Goal: Task Accomplishment & Management: Manage account settings

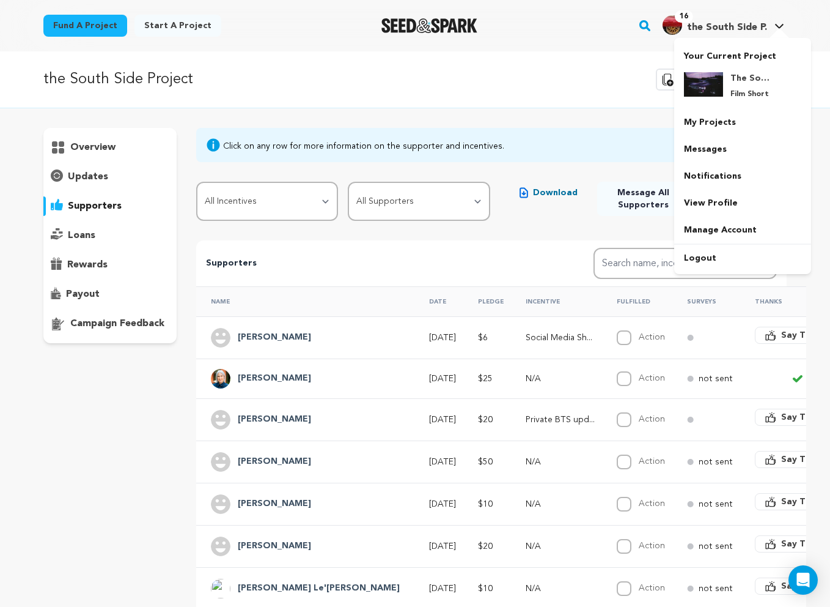
scroll to position [337, 0]
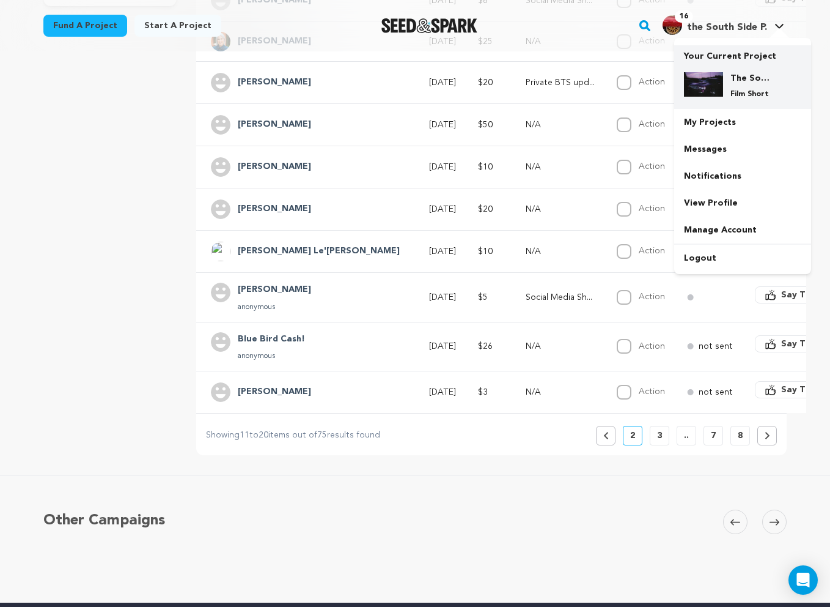
click at [719, 91] on img at bounding box center [703, 84] width 39 height 24
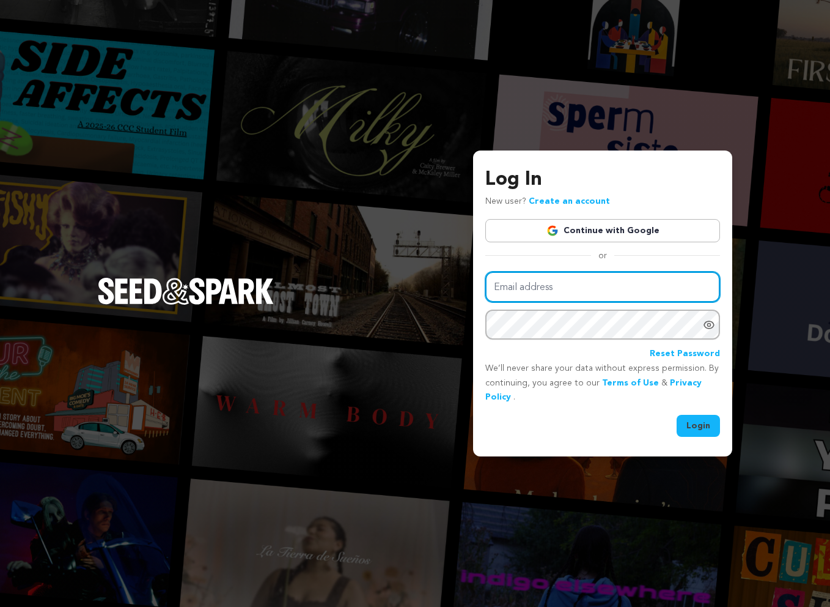
click at [629, 279] on input "Email address" at bounding box center [602, 286] width 235 height 31
type input "hello@agasha.world"
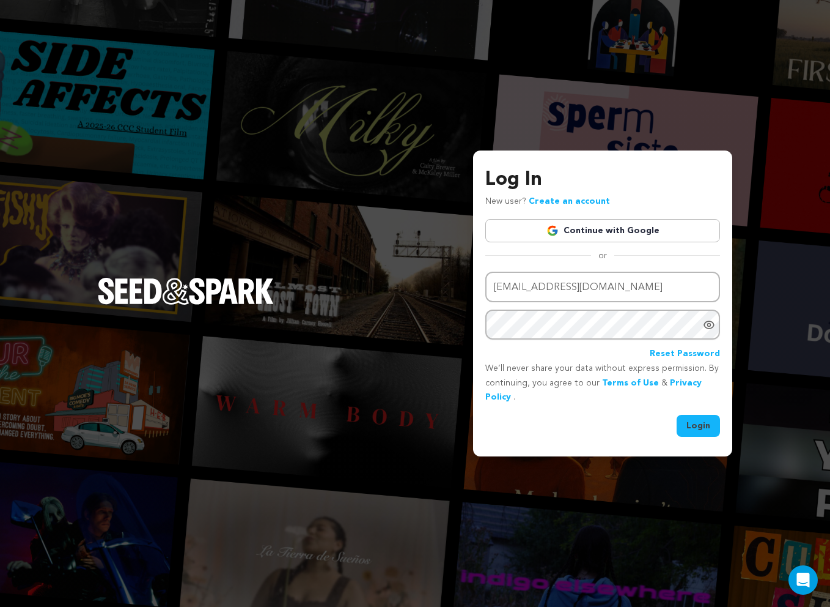
click at [706, 320] on icon "Show password as plain text. Warning: this will display your password on the sc…" at bounding box center [709, 325] width 12 height 12
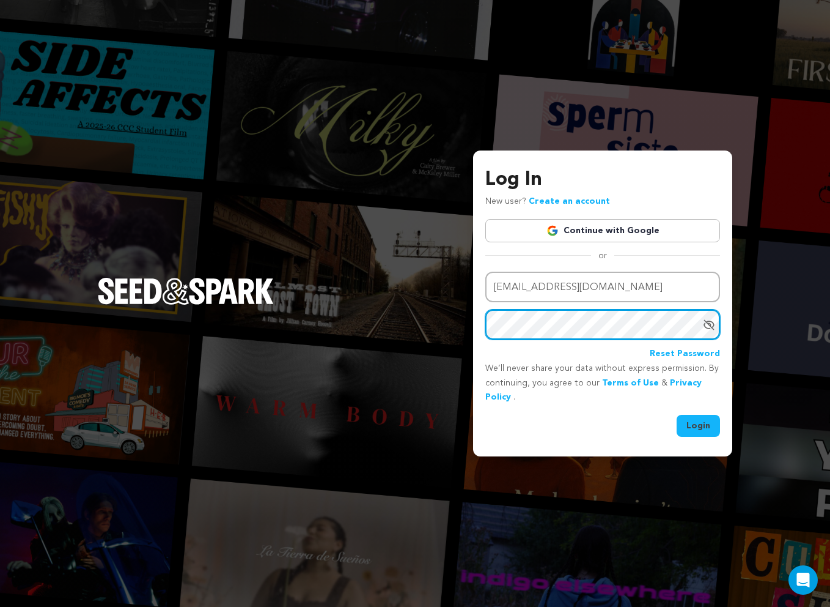
click at [677, 415] on button "Login" at bounding box center [698, 426] width 43 height 22
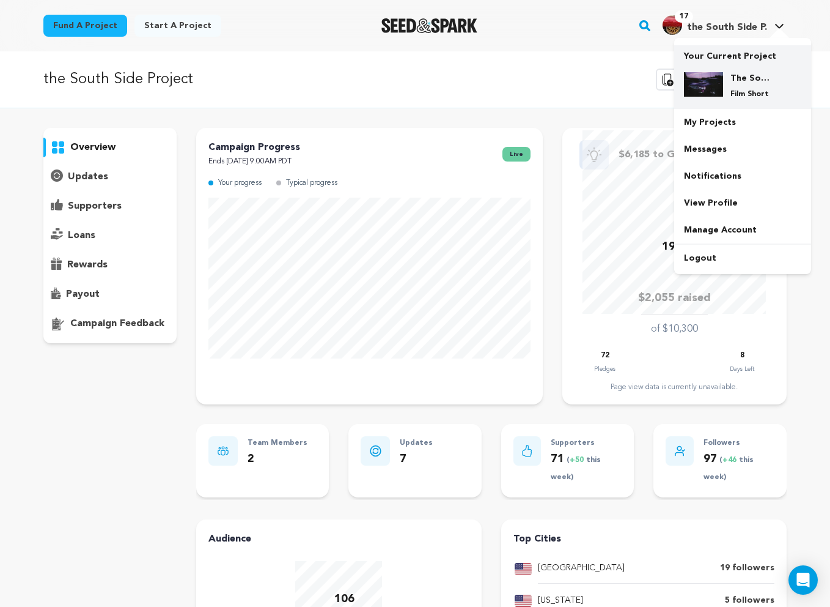
click at [734, 77] on h4 "The South Side Project" at bounding box center [753, 78] width 44 height 12
click at [709, 89] on img at bounding box center [703, 84] width 39 height 24
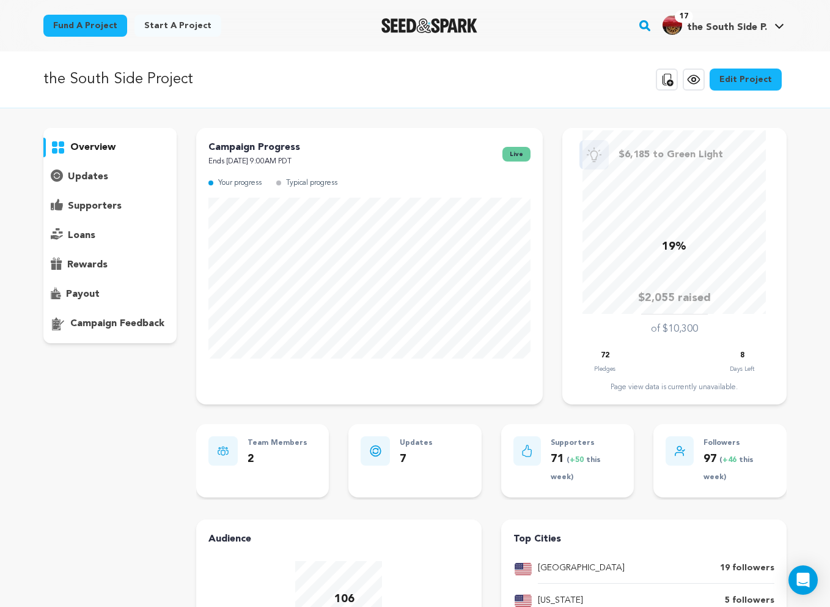
click at [374, 89] on div "the South Side Project Copy public preview link View project Edit Project View …" at bounding box center [415, 80] width 744 height 32
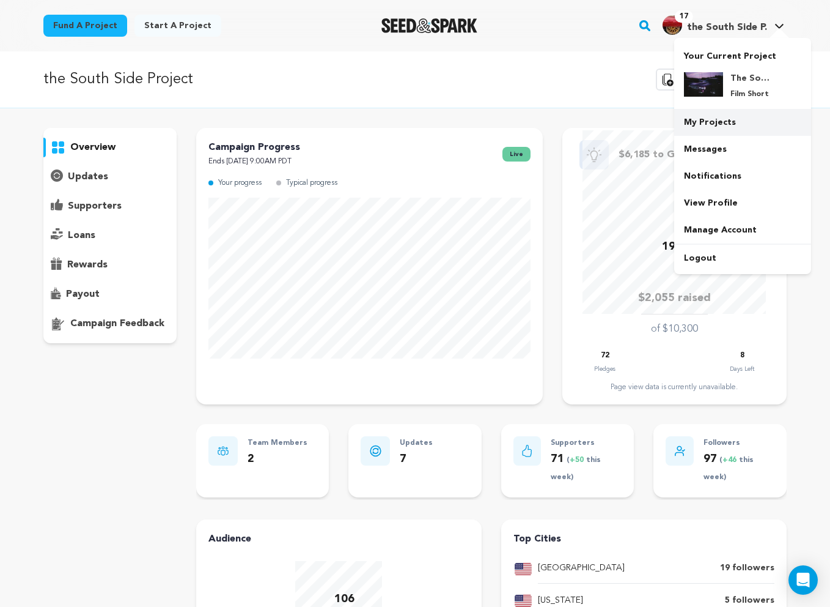
click at [718, 116] on link "My Projects" at bounding box center [742, 122] width 137 height 27
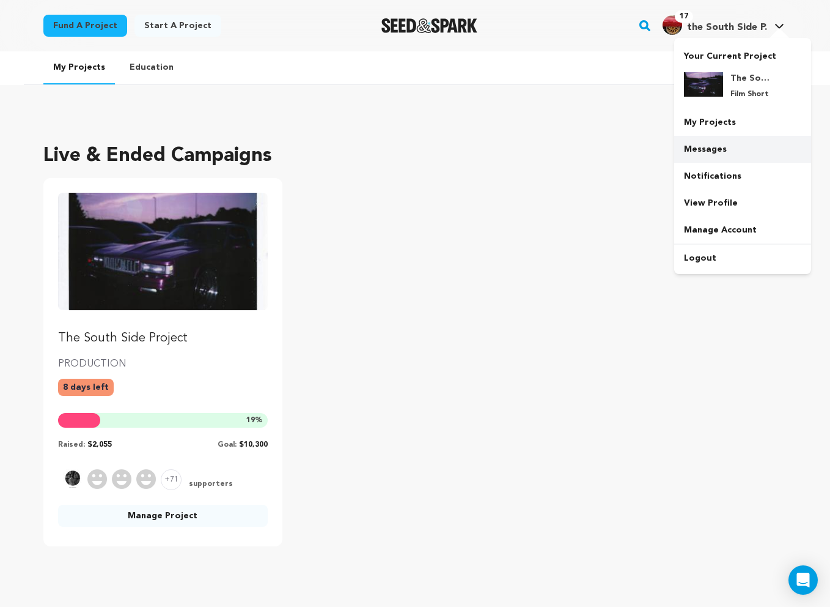
click at [714, 147] on link "Messages" at bounding box center [742, 149] width 137 height 27
